Goal: Task Accomplishment & Management: Complete application form

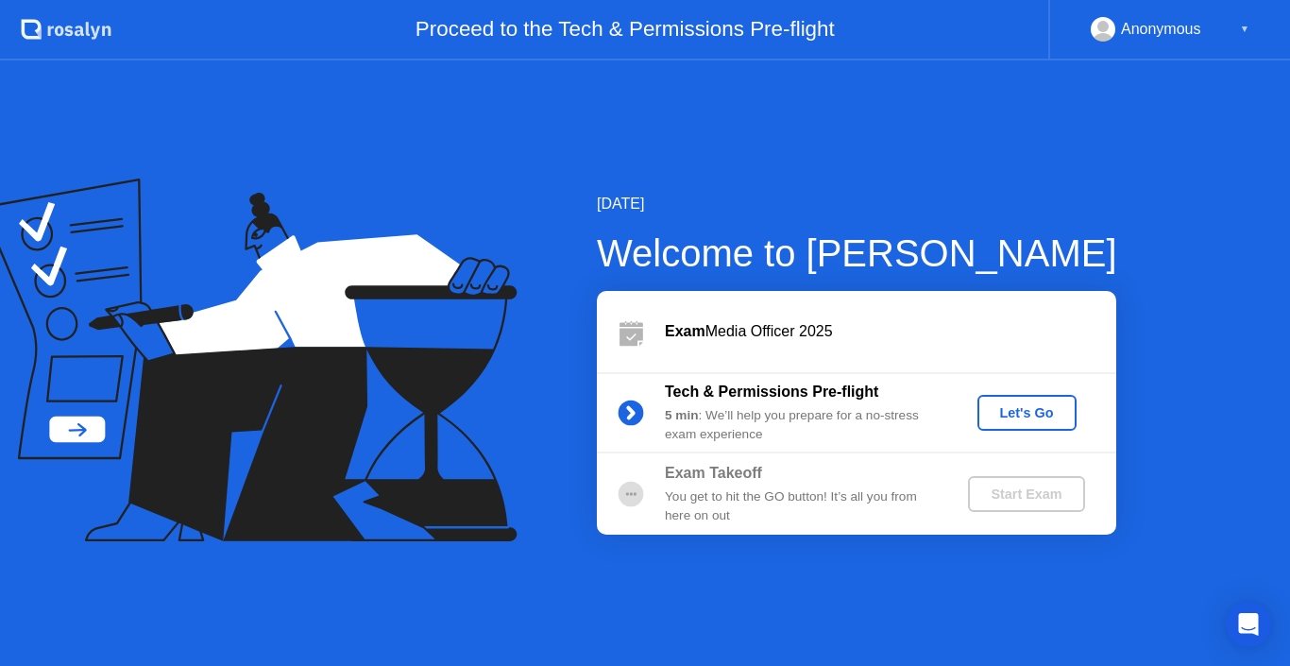
click at [1022, 407] on div "Let's Go" at bounding box center [1027, 412] width 84 height 15
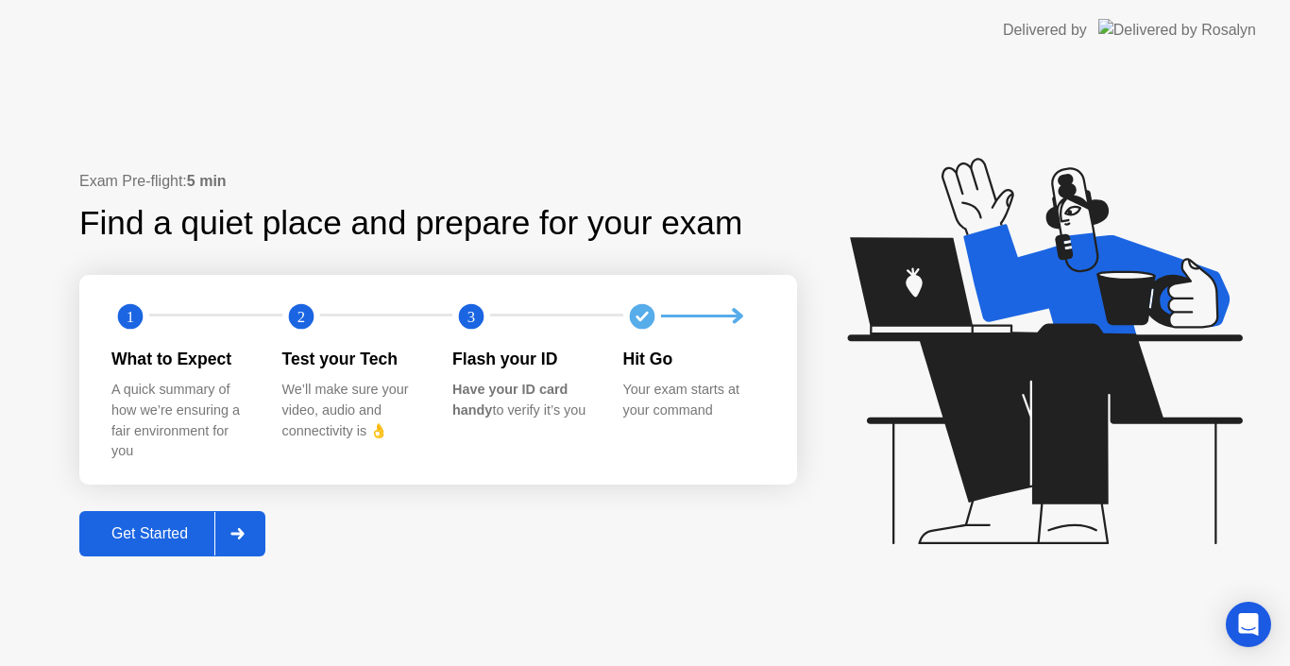
click at [137, 530] on div "Get Started" at bounding box center [149, 533] width 129 height 17
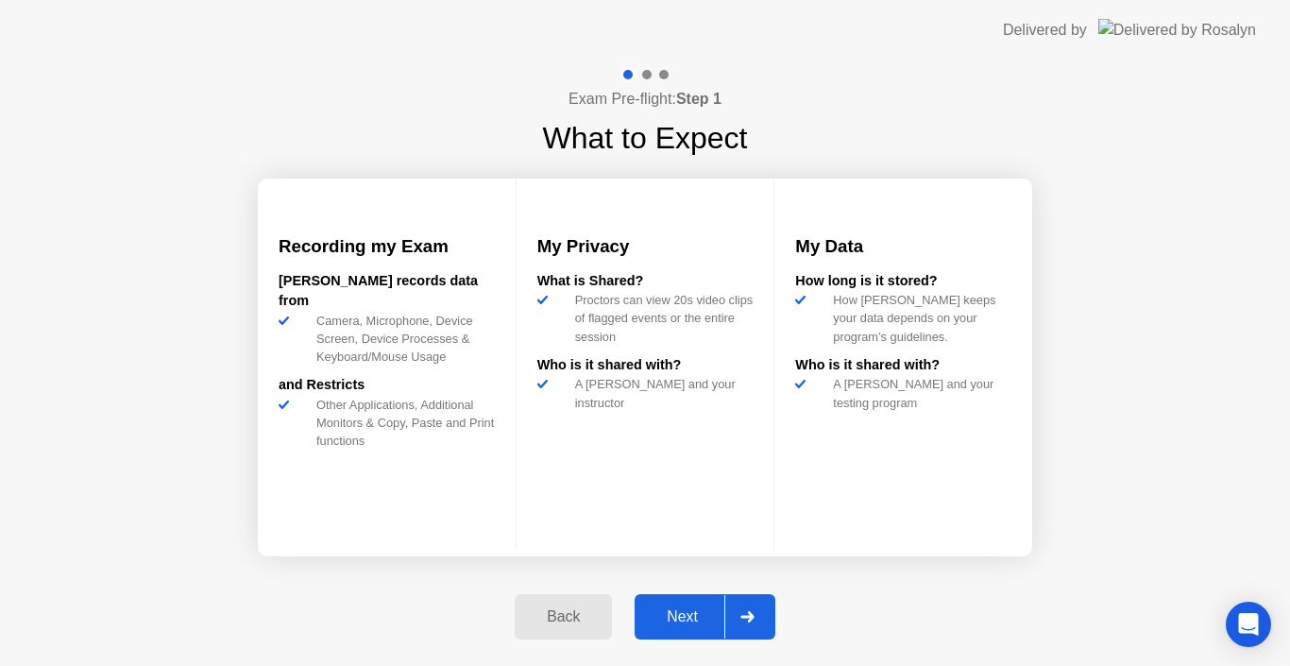
click at [688, 610] on div "Next" at bounding box center [682, 616] width 84 height 17
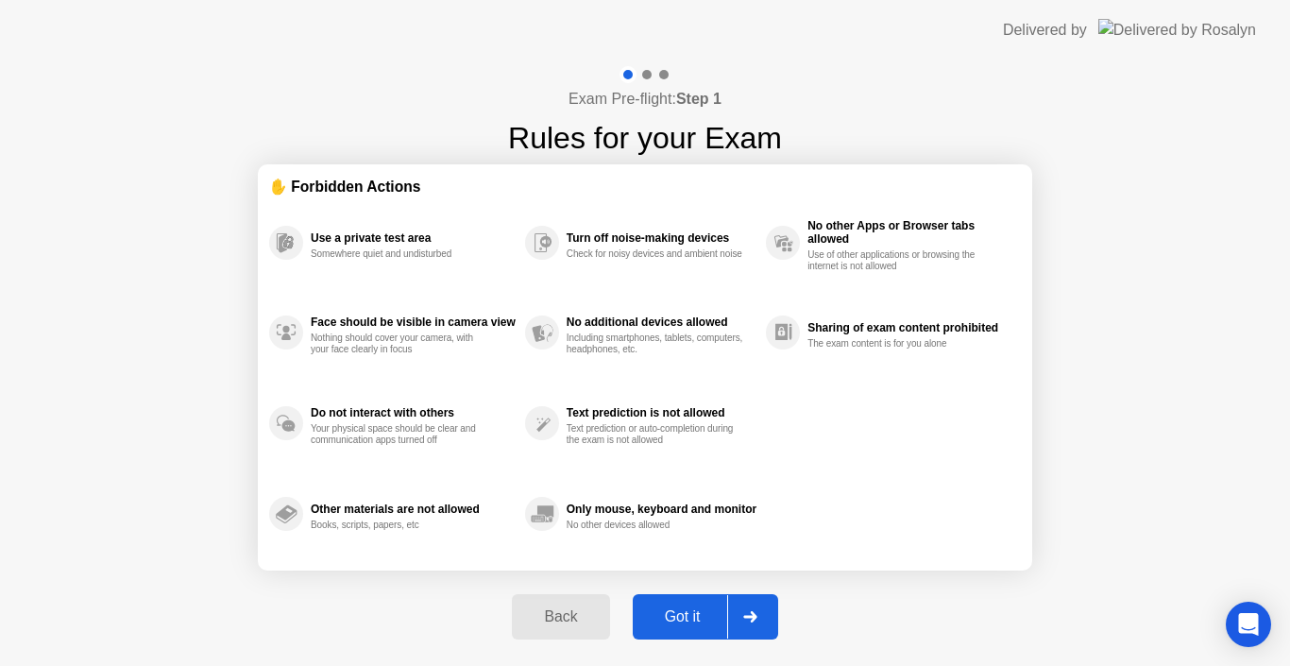
click at [681, 613] on div "Got it" at bounding box center [682, 616] width 89 height 17
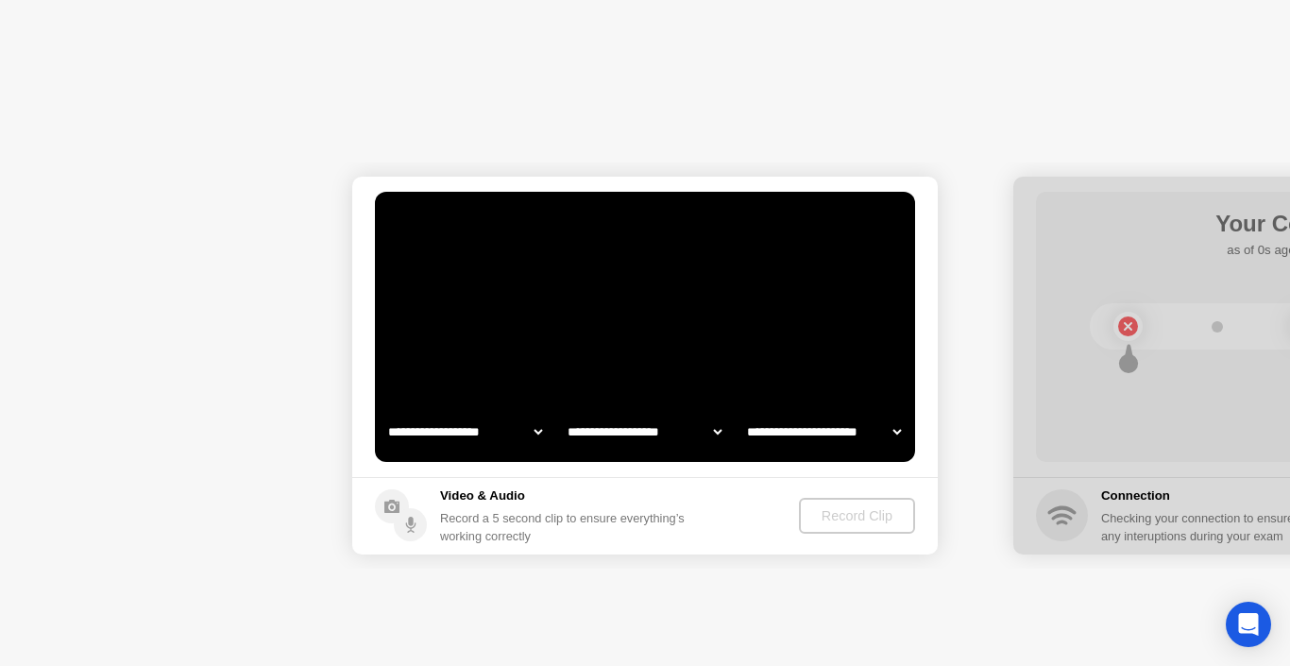
select select "**********"
select select "*******"
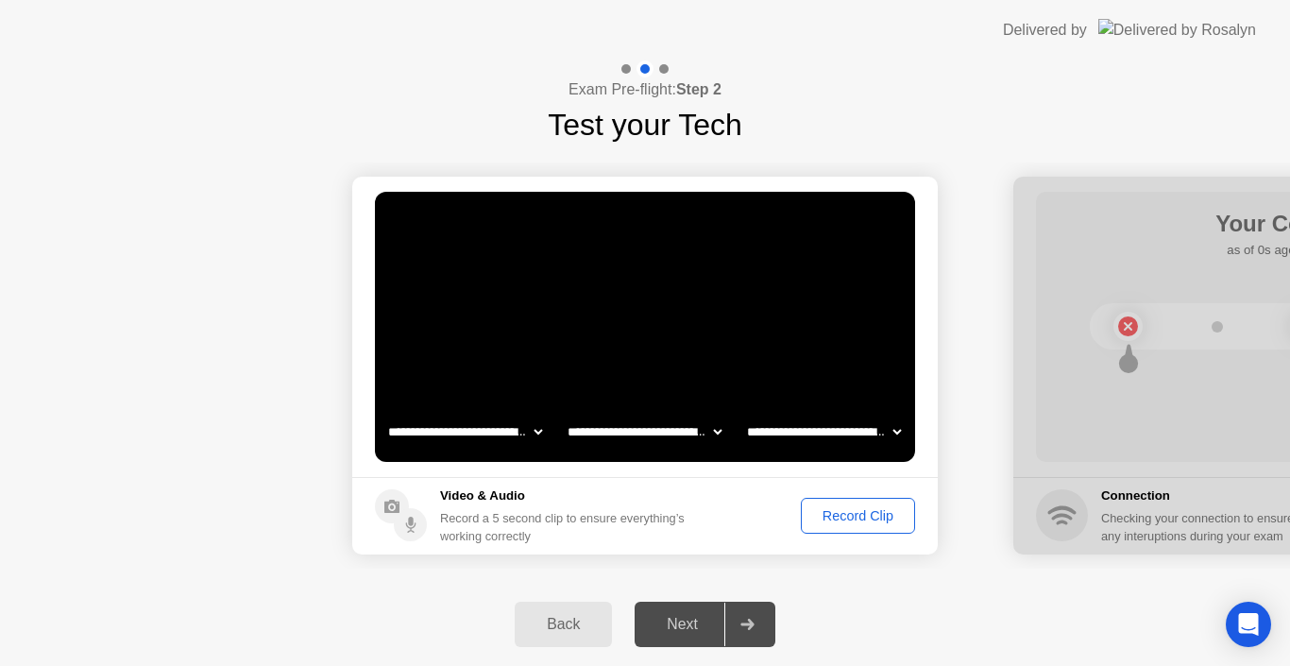
click at [678, 623] on div "Next" at bounding box center [682, 624] width 84 height 17
click at [862, 515] on div "Record Clip" at bounding box center [857, 515] width 101 height 15
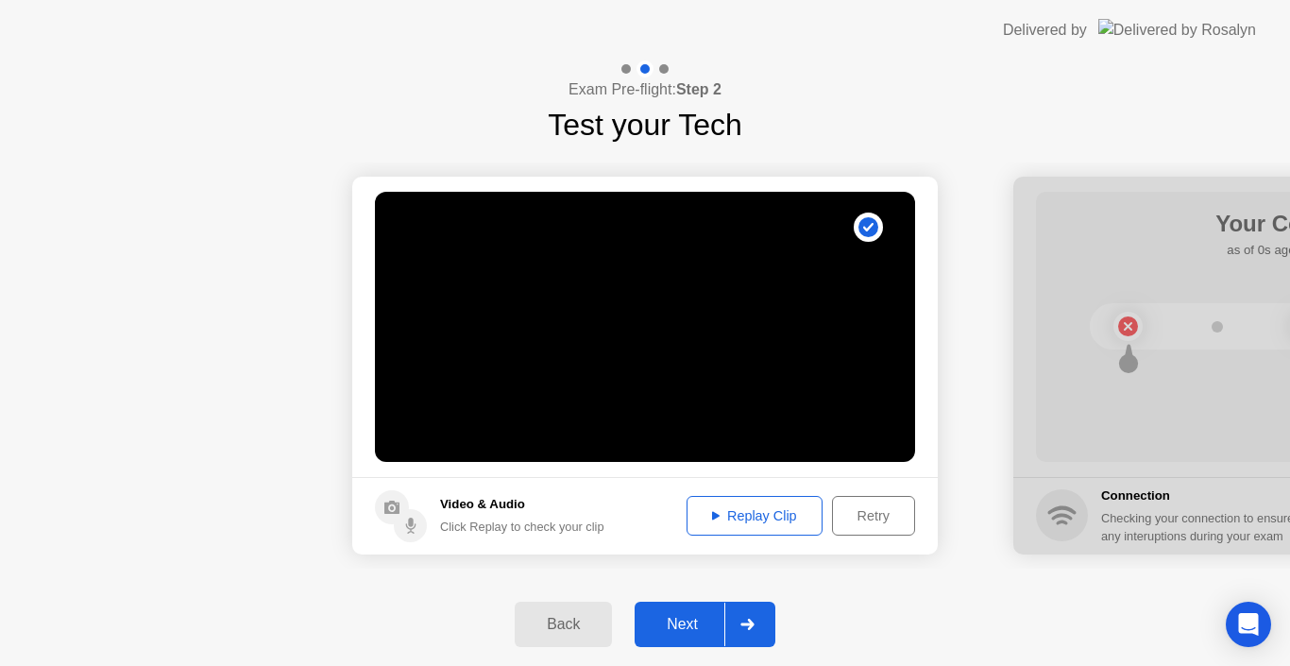
click at [692, 625] on div "Next" at bounding box center [682, 624] width 84 height 17
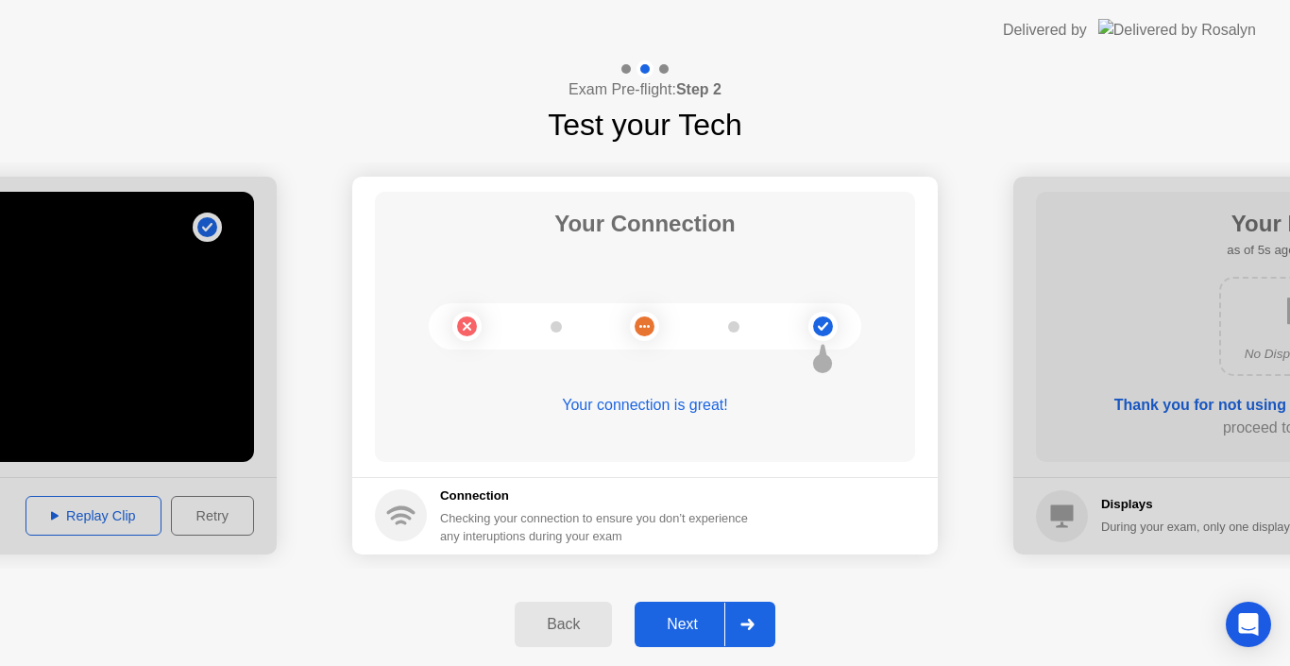
click at [687, 623] on div "Next" at bounding box center [682, 624] width 84 height 17
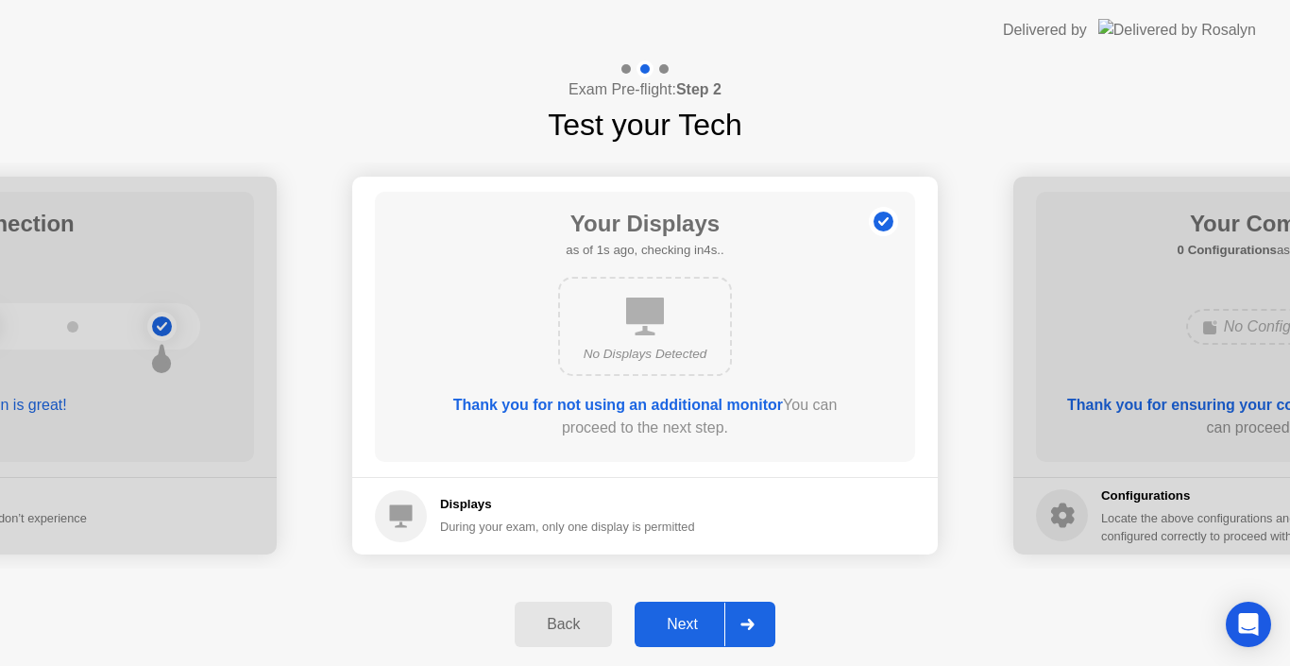
click at [687, 623] on div "Next" at bounding box center [682, 624] width 84 height 17
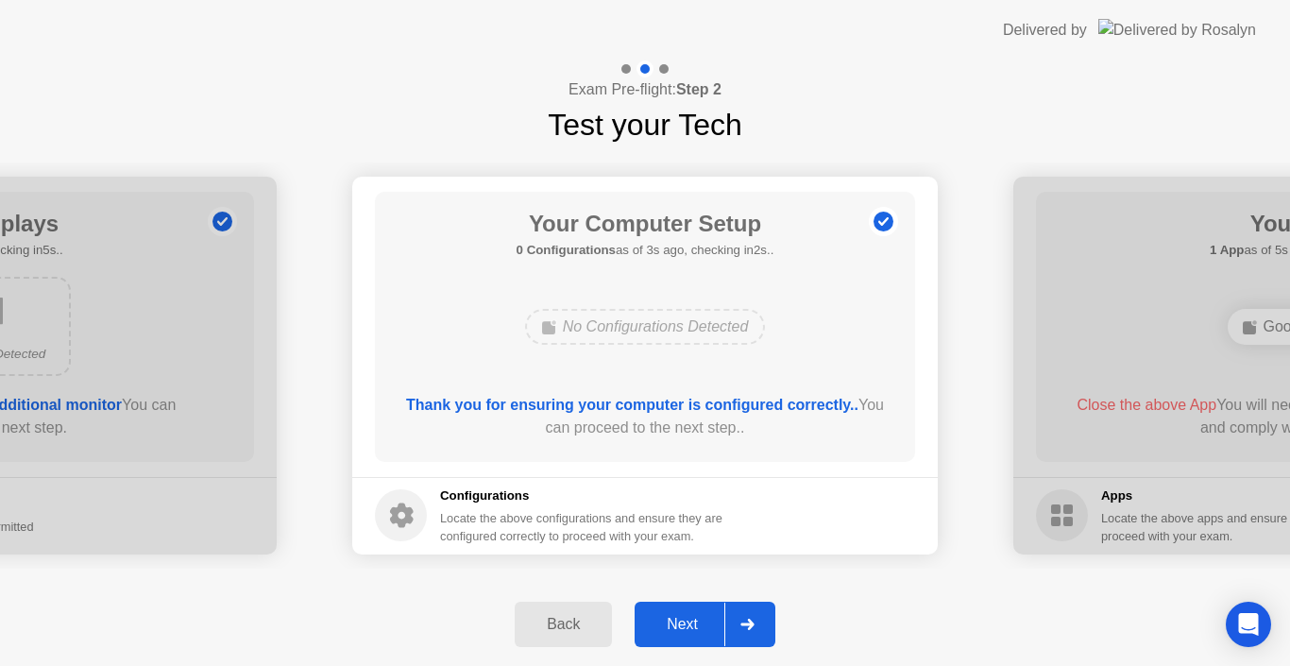
click at [687, 623] on div "Next" at bounding box center [682, 624] width 84 height 17
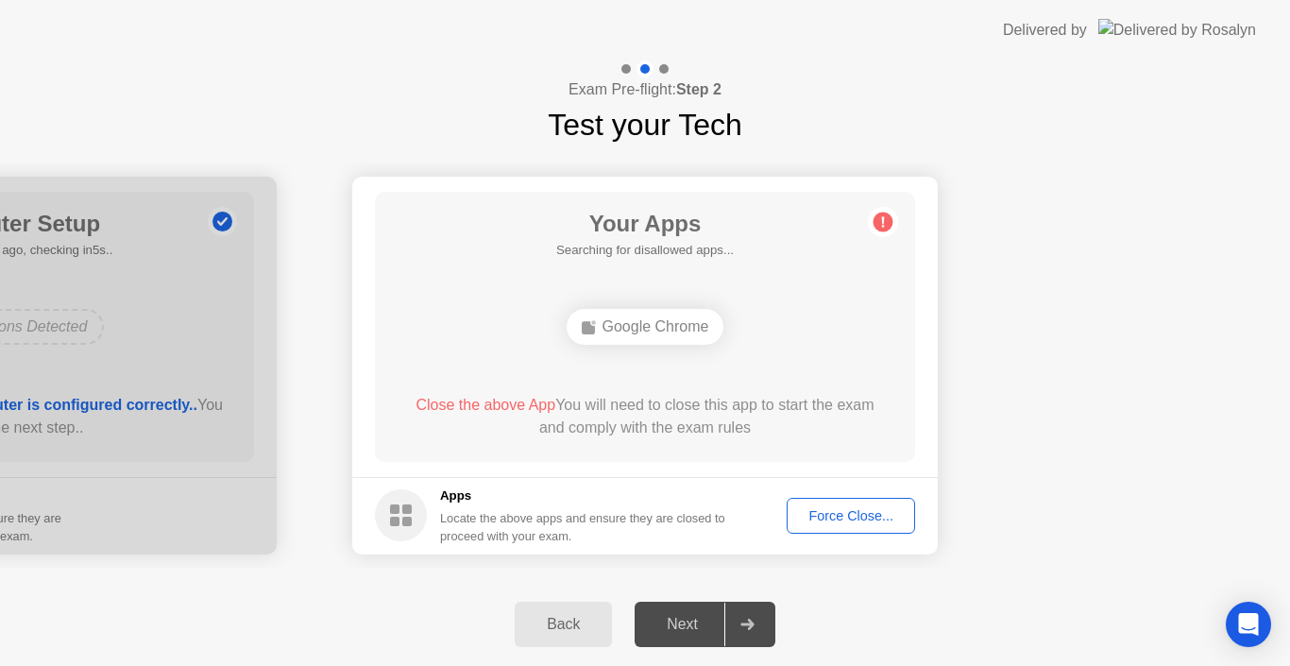
click at [675, 625] on div "Next" at bounding box center [682, 624] width 84 height 17
click at [840, 508] on div "Force Close..." at bounding box center [850, 515] width 115 height 15
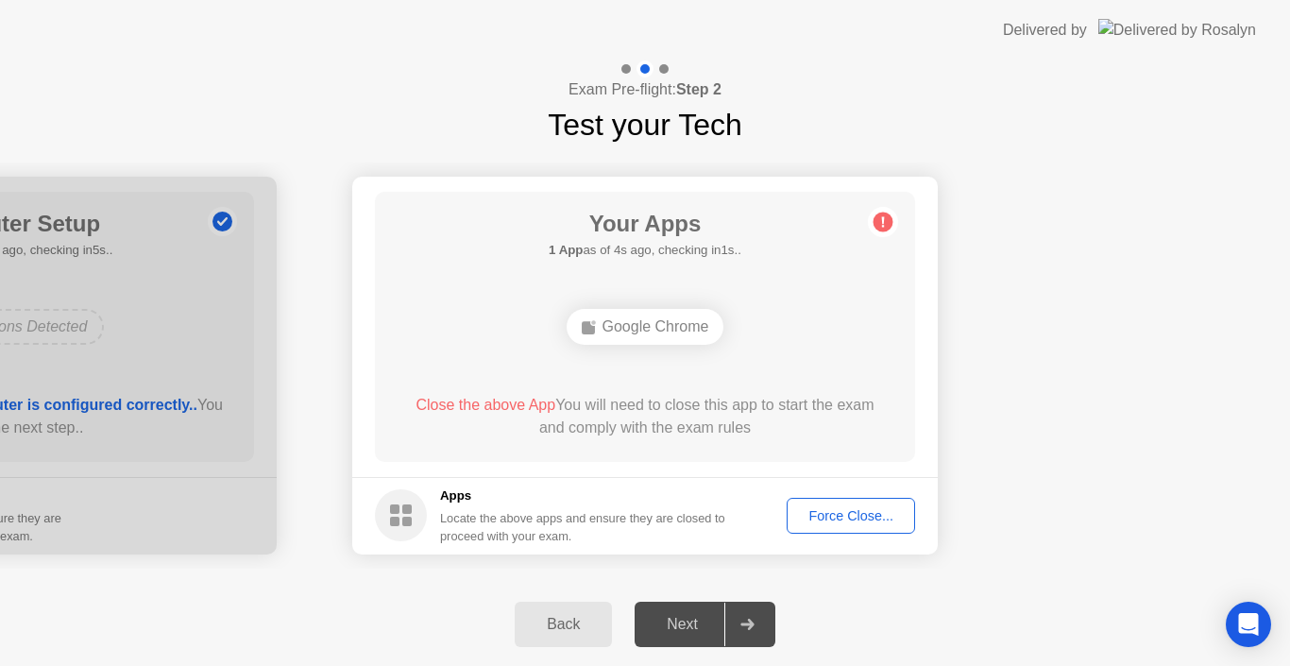
click at [692, 631] on div "Next" at bounding box center [682, 624] width 84 height 17
click at [622, 328] on div "Google Chrome" at bounding box center [646, 327] width 158 height 36
click at [552, 625] on div "Back" at bounding box center [563, 624] width 86 height 17
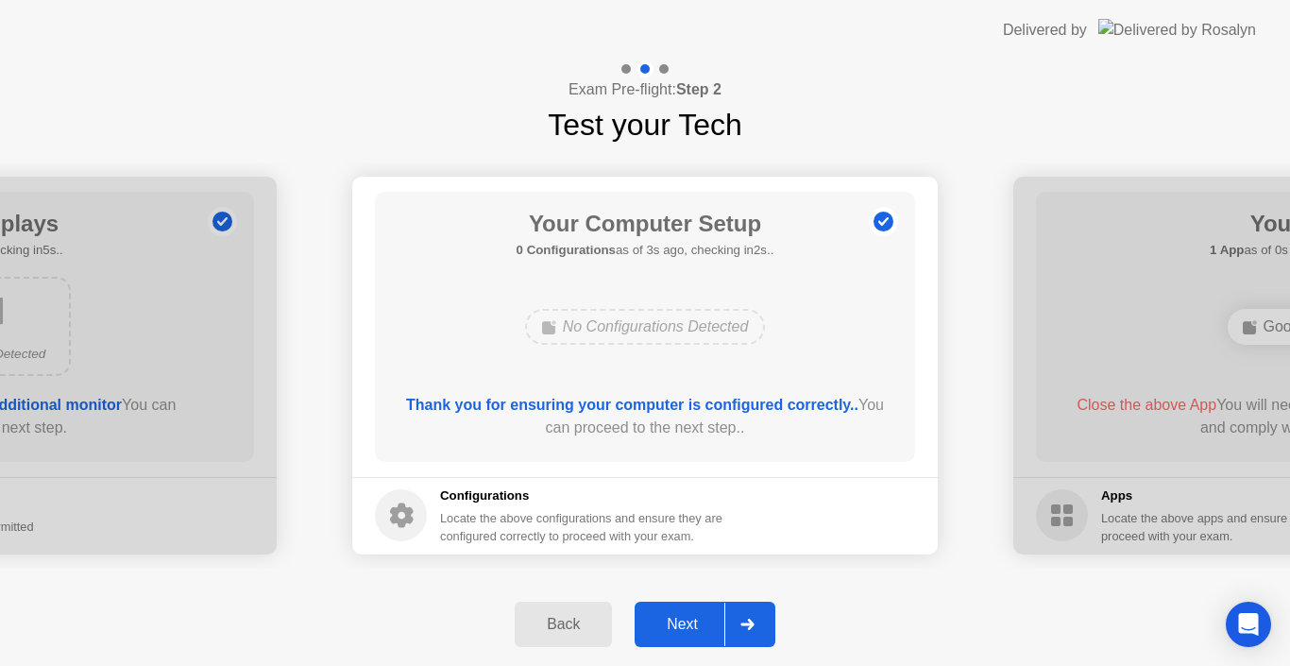
click at [740, 619] on div at bounding box center [746, 623] width 45 height 43
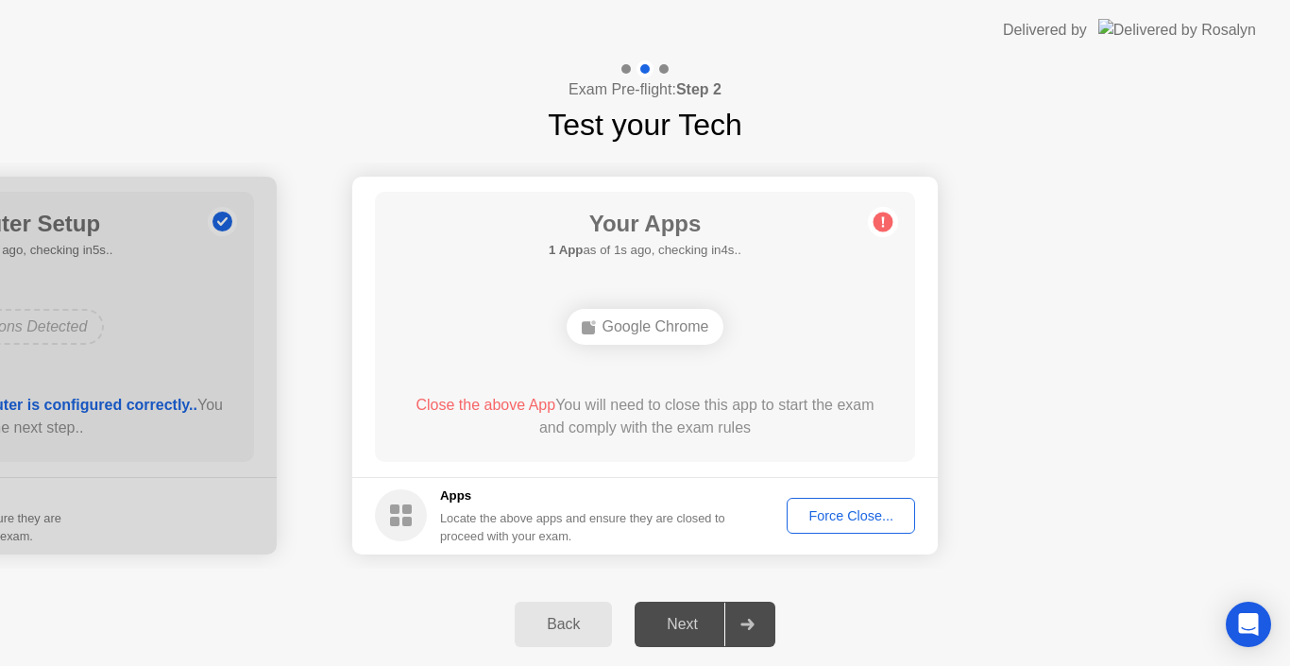
click at [839, 511] on div "Force Close..." at bounding box center [850, 515] width 115 height 15
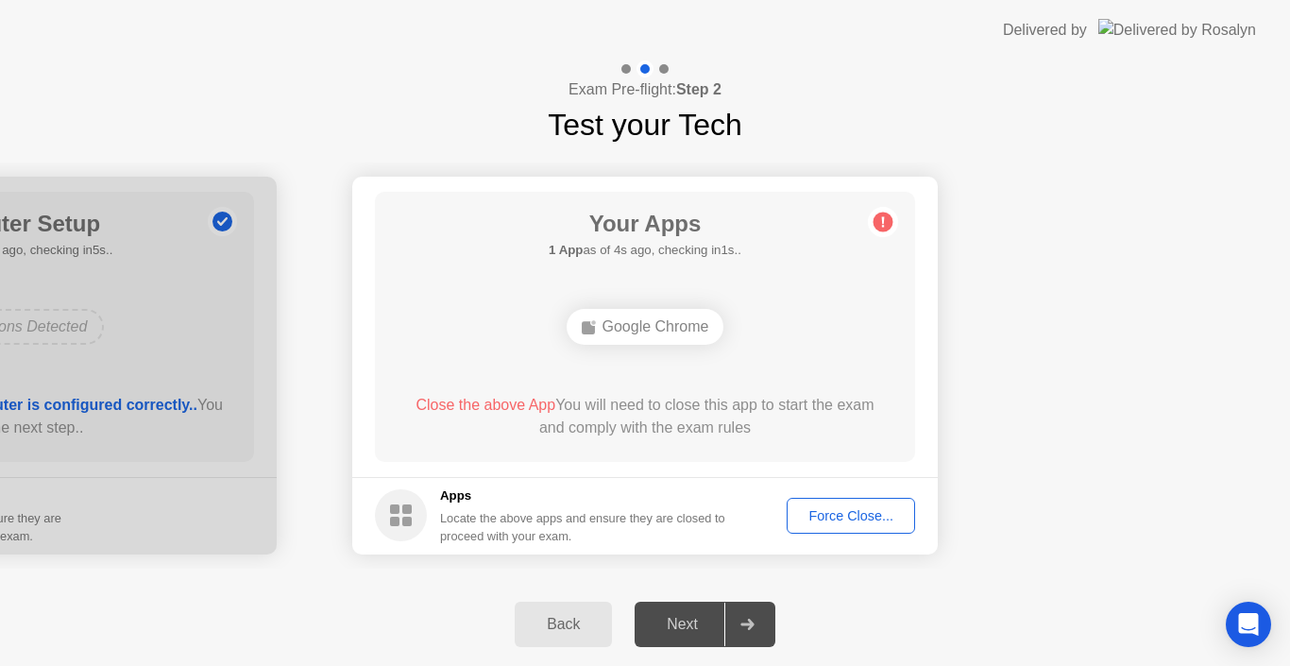
click at [659, 67] on div at bounding box center [663, 68] width 9 height 9
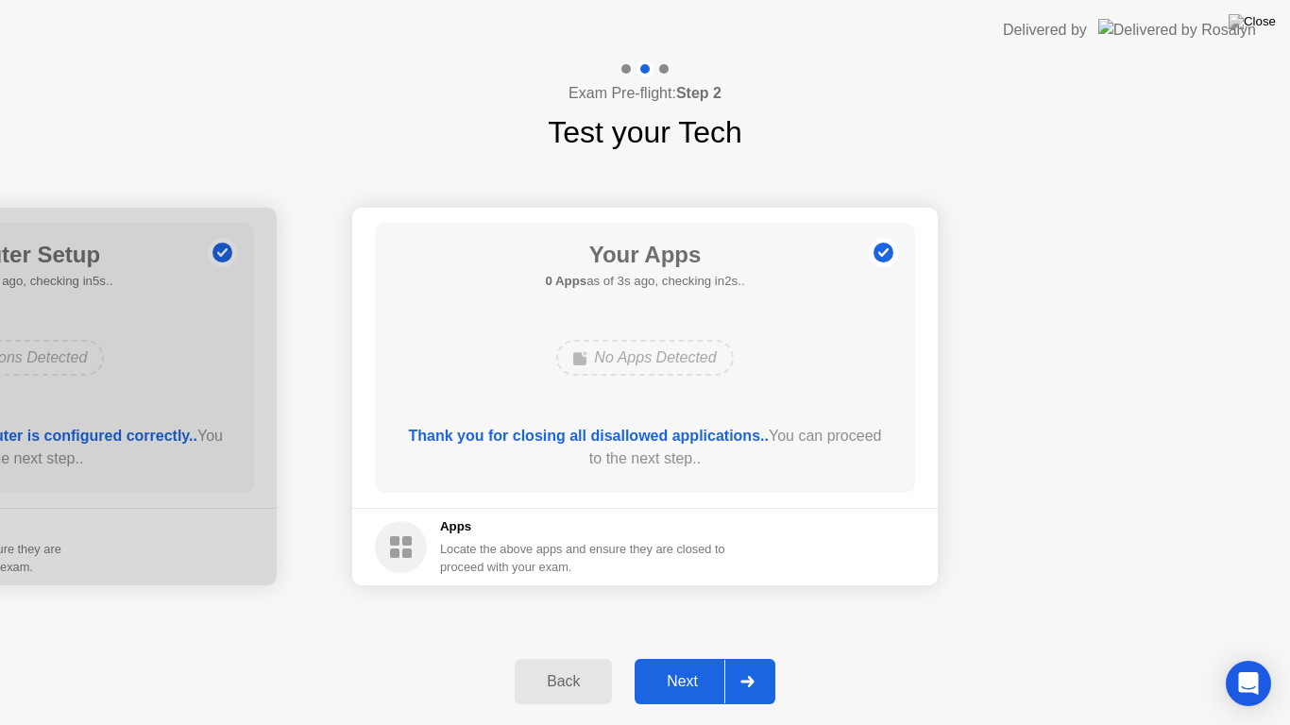
click at [693, 665] on div "Next" at bounding box center [682, 681] width 84 height 17
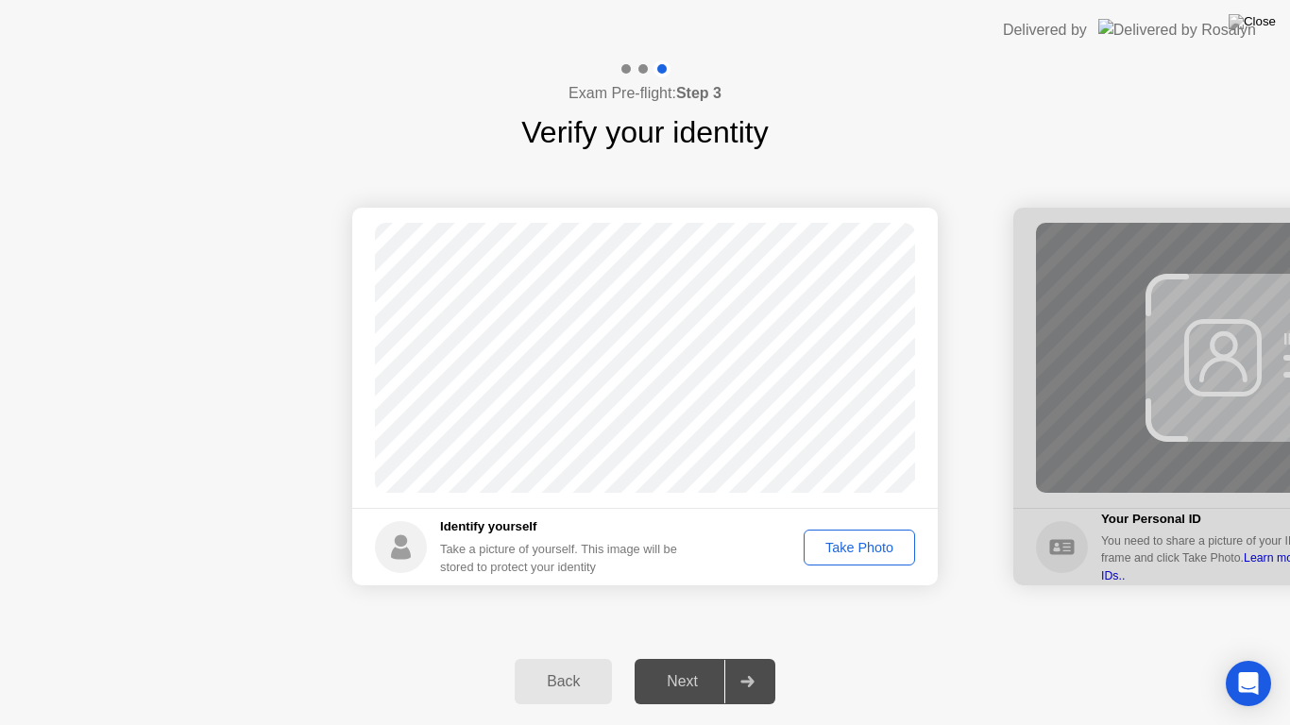
click at [862, 540] on div "Take Photo" at bounding box center [859, 547] width 98 height 15
click at [699, 665] on div "Next" at bounding box center [682, 681] width 84 height 17
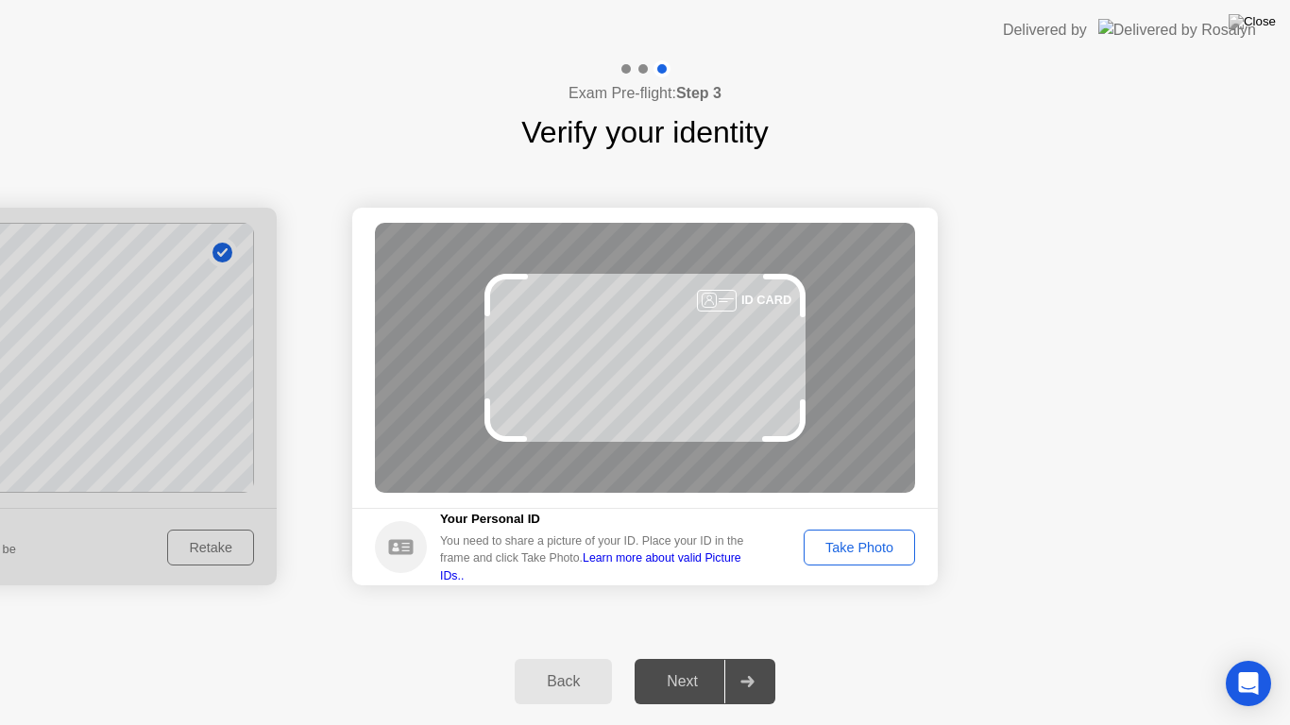
click at [846, 551] on div "Take Photo" at bounding box center [859, 547] width 98 height 15
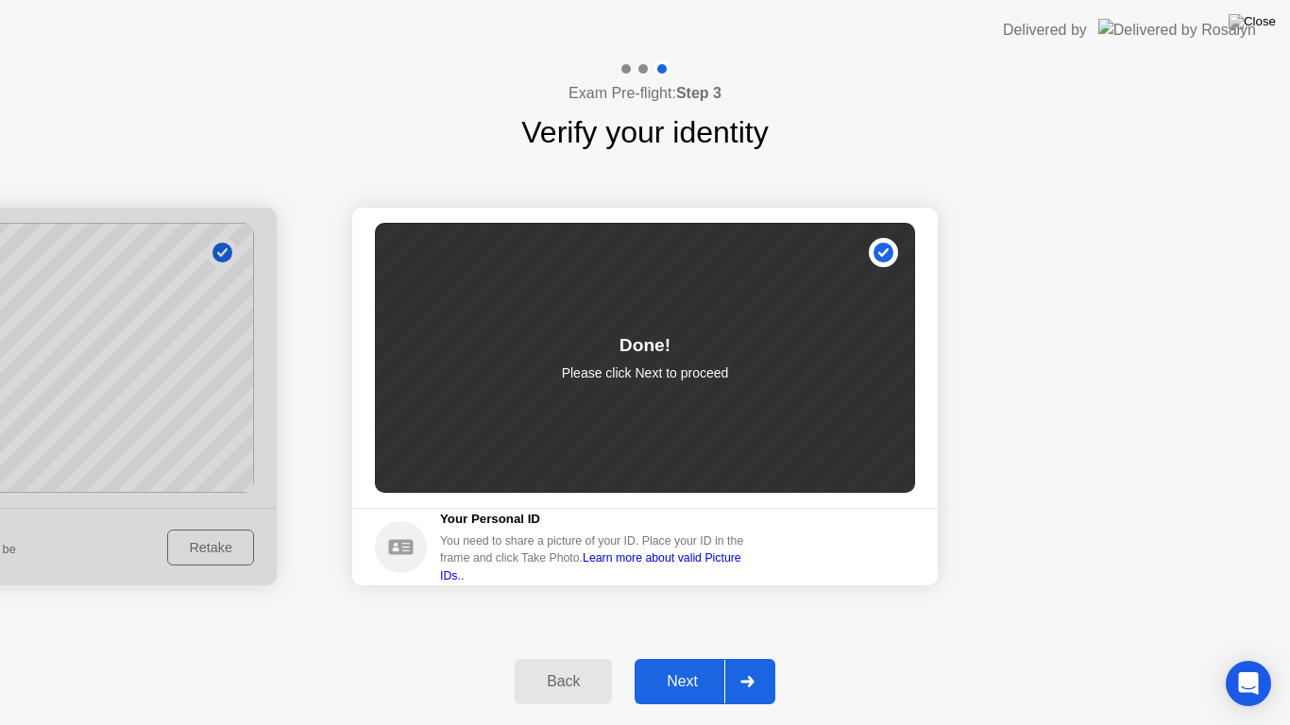
click at [686, 665] on div "Next" at bounding box center [682, 681] width 84 height 17
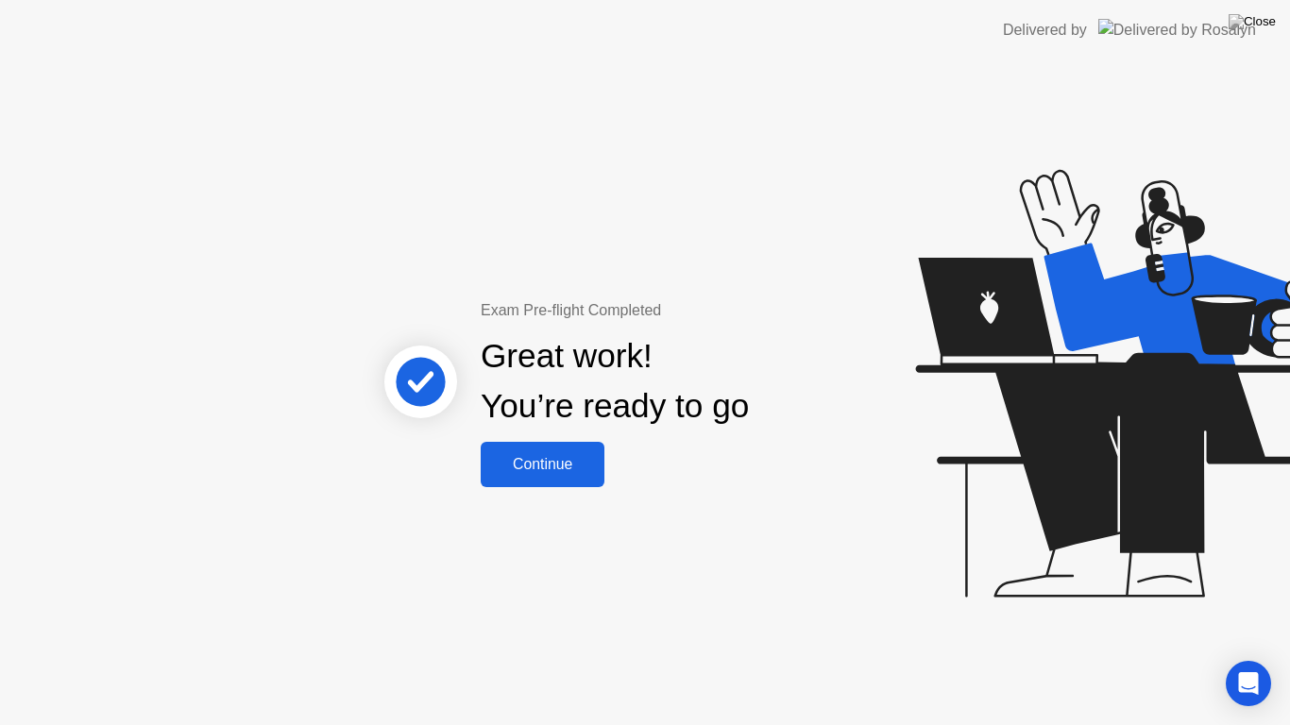
click at [557, 466] on div "Continue" at bounding box center [542, 464] width 112 height 17
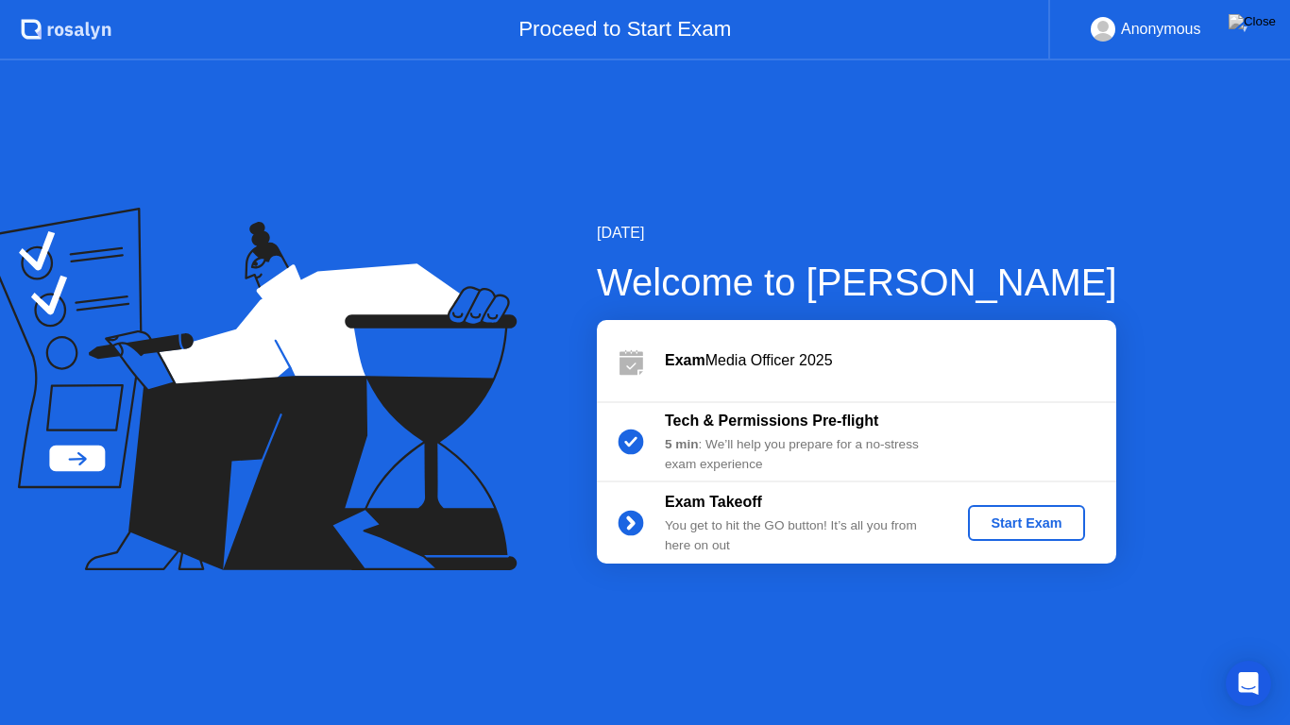
click at [1029, 521] on div "Start Exam" at bounding box center [1025, 523] width 101 height 15
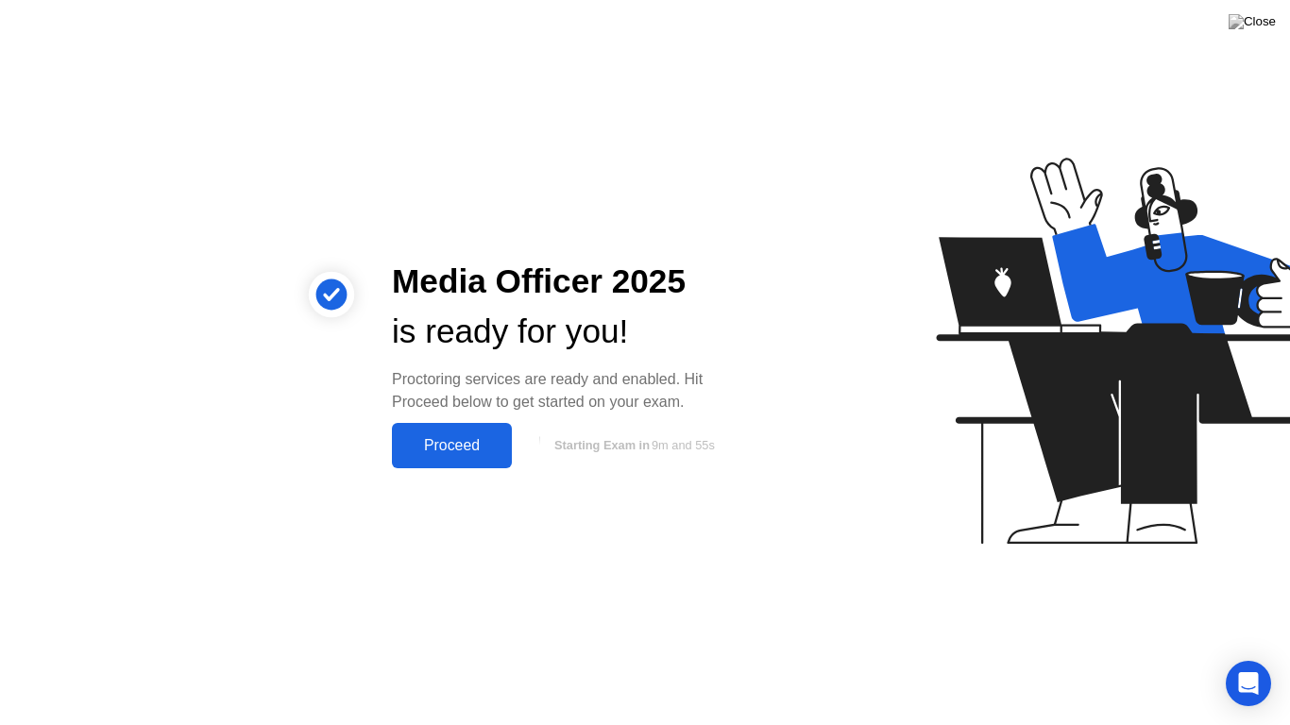
click at [438, 447] on div "Proceed" at bounding box center [452, 445] width 109 height 17
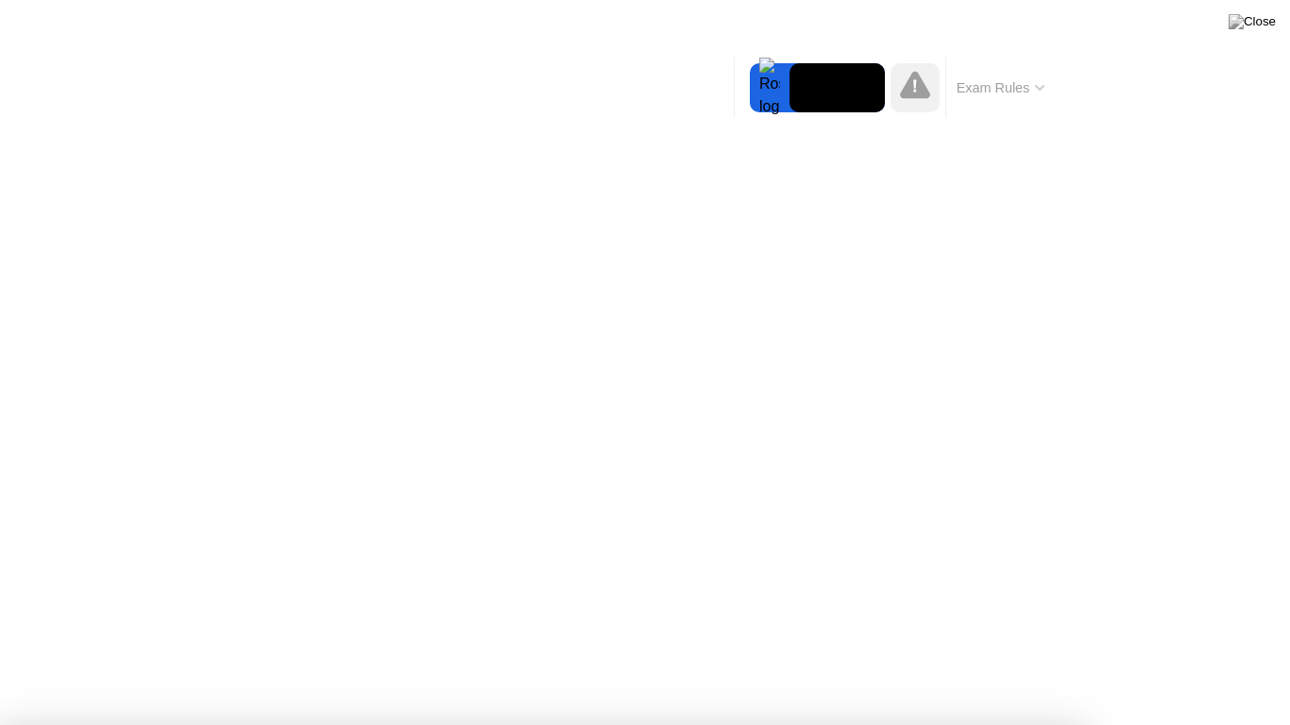
click at [1246, 665] on div at bounding box center [645, 725] width 1290 height 0
click at [1234, 665] on div at bounding box center [645, 725] width 1290 height 0
